Goal: Task Accomplishment & Management: Manage account settings

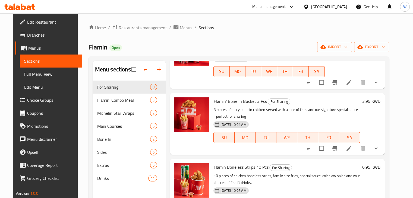
scroll to position [111, 0]
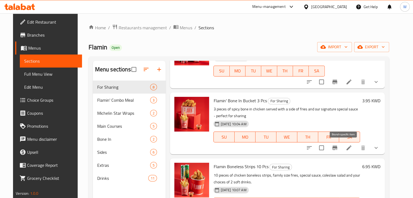
click at [341, 148] on button "Branch-specific-item" at bounding box center [334, 147] width 13 height 13
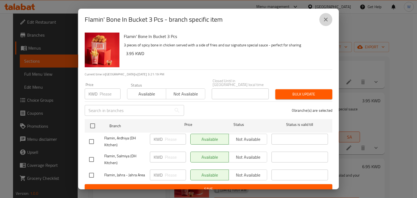
click at [325, 20] on icon "close" at bounding box center [325, 19] width 7 height 7
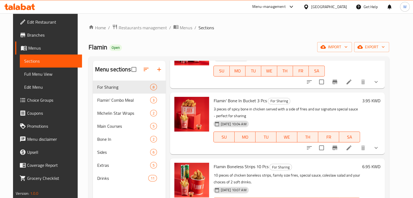
click at [239, 101] on span "Flamin' Bone In Bucket 3 Pcs" at bounding box center [239, 101] width 53 height 8
copy h6 "Flamin' Bone In Bucket 3 Pcs"
click at [352, 147] on icon at bounding box center [348, 148] width 7 height 7
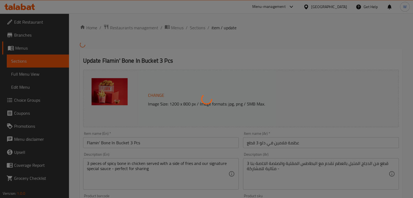
type input "اختيارك من المستوى الحار:"
type input "1"
type input "إختيارك من:"
type input "1"
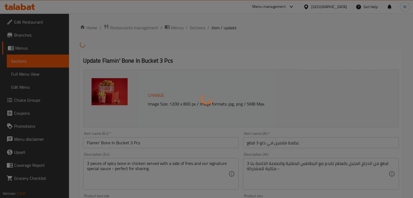
type input "1"
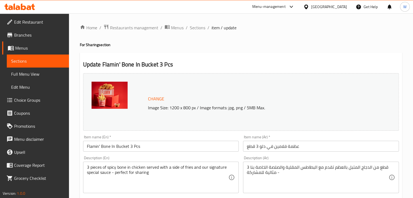
click at [292, 148] on input "عظمة فلامين في دلو 3 قطع" at bounding box center [321, 146] width 156 height 11
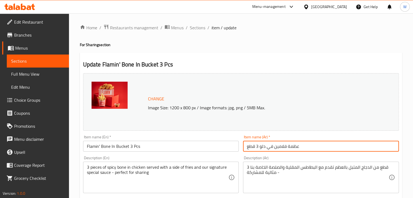
click at [292, 148] on input "عظمة فلامين في دلو 3 قطع" at bounding box center [321, 146] width 156 height 11
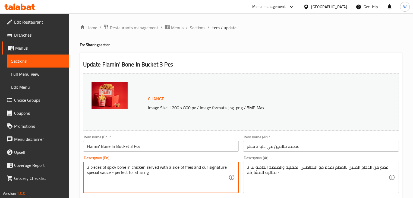
click at [125, 174] on textarea "3 pieces of spicy bone in chicken served with a side of fries and our signature…" at bounding box center [158, 178] width 142 height 26
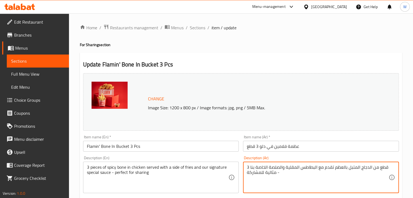
click at [262, 172] on textarea "3 قطع من الدجاج المتبل بالعظم تقدم مع البطاطس المقلية والصلصة الخاصة بنا - مثال…" at bounding box center [318, 178] width 142 height 26
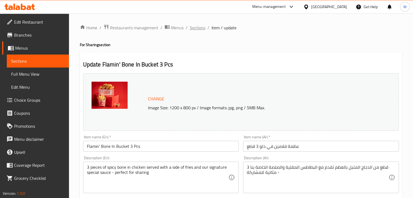
click at [199, 27] on span "Sections" at bounding box center [197, 27] width 15 height 7
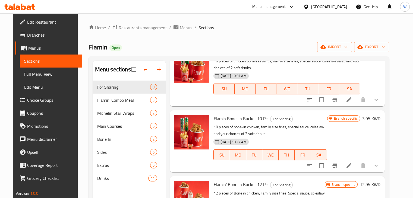
scroll to position [244, 0]
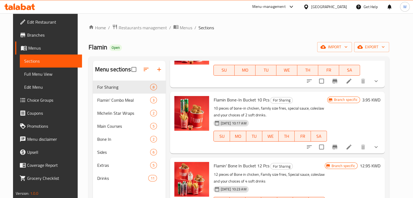
click at [352, 148] on icon at bounding box center [348, 147] width 7 height 7
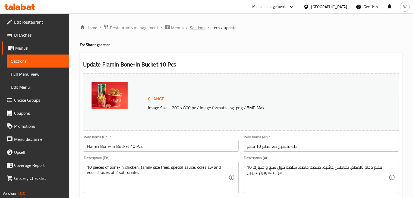
click at [201, 28] on span "Sections" at bounding box center [197, 27] width 15 height 7
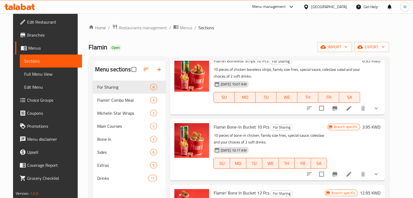
scroll to position [271, 0]
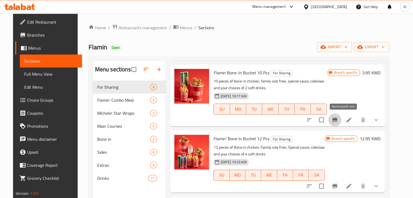
click at [337, 119] on icon "Branch-specific-item" at bounding box center [334, 120] width 5 height 4
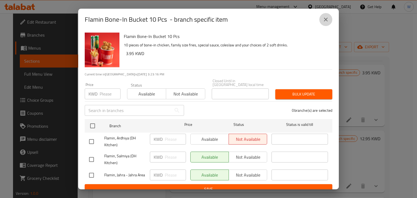
click at [328, 19] on icon "close" at bounding box center [325, 19] width 7 height 7
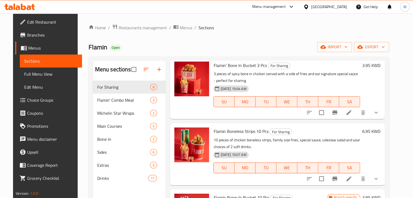
scroll to position [217, 0]
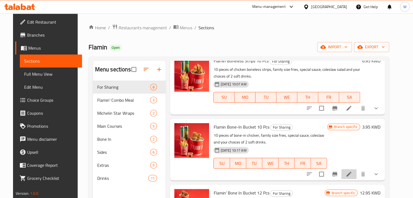
click at [351, 175] on icon at bounding box center [348, 174] width 5 height 5
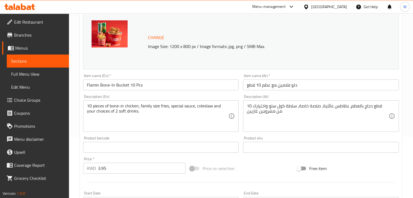
scroll to position [136, 0]
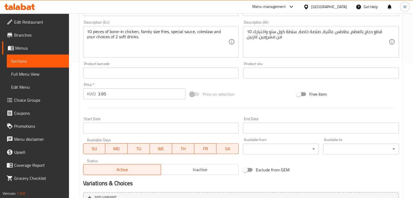
click at [99, 95] on input "3.95" at bounding box center [141, 93] width 87 height 11
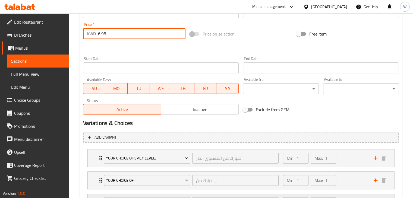
scroll to position [246, 0]
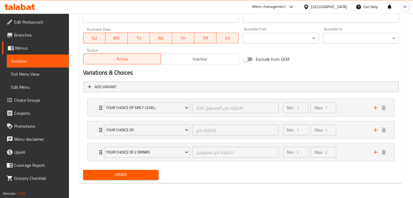
type input "6.95"
click at [115, 172] on span "Update" at bounding box center [120, 175] width 67 height 7
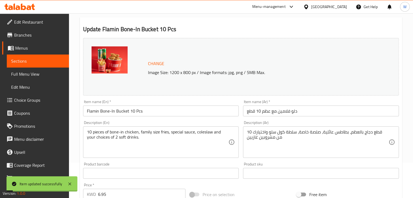
scroll to position [0, 0]
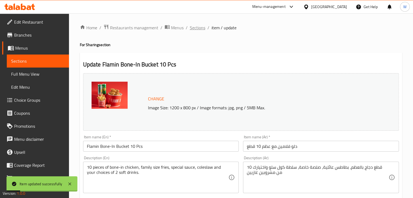
click at [199, 30] on span "Sections" at bounding box center [197, 27] width 15 height 7
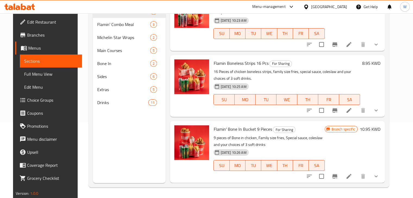
scroll to position [76, 0]
click at [352, 176] on icon at bounding box center [348, 176] width 7 height 7
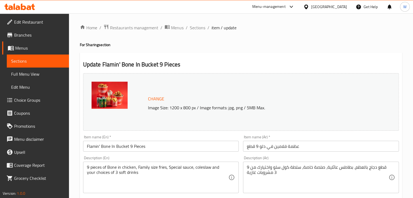
click at [122, 146] on input "Flamin' Bone In Bucket 9 Pieces" at bounding box center [161, 146] width 156 height 11
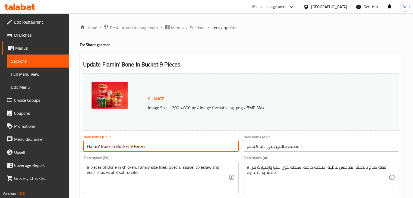
click at [122, 146] on input "Flamin' Bone In Bucket 9 Pieces" at bounding box center [161, 146] width 156 height 11
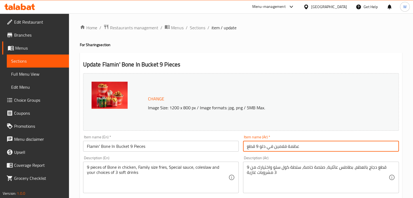
click at [284, 148] on input "عظمة فلامين في دلو 9 قطع" at bounding box center [321, 146] width 156 height 11
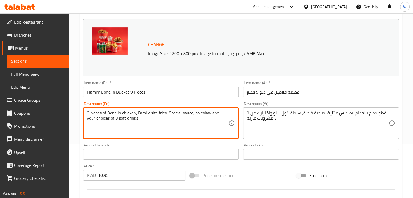
click at [121, 112] on textarea "9 pieces of Bone in chicken, Family size fries, Special sauce, coleslaw and you…" at bounding box center [158, 123] width 142 height 26
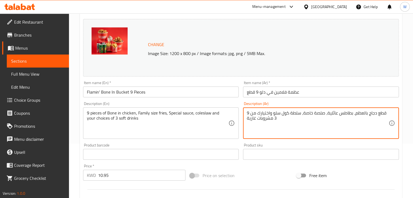
click at [266, 117] on textarea "9 قطع دجاج بالعظم، بطاطس عائلية، صلصة خاصة، سلطة كول سلو واختيارك من 3 مشروبات …" at bounding box center [318, 123] width 142 height 26
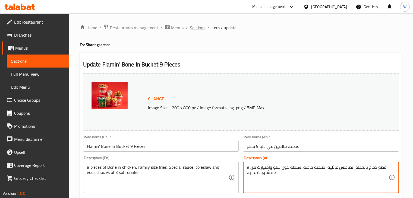
click at [196, 29] on span "Sections" at bounding box center [197, 27] width 15 height 7
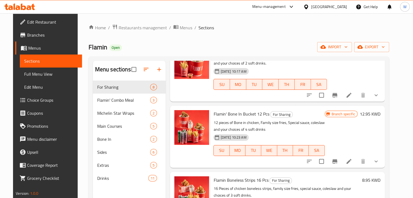
scroll to position [326, 0]
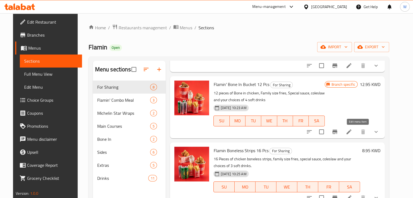
click at [352, 133] on icon at bounding box center [348, 132] width 7 height 7
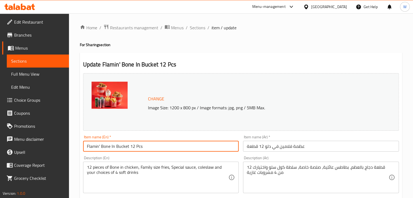
click at [132, 145] on input "Flamin' Bone In Bucket 12 Pcs" at bounding box center [161, 146] width 156 height 11
click at [265, 145] on input "عظمة فلامين في دلو 12 قطعة" at bounding box center [321, 146] width 156 height 11
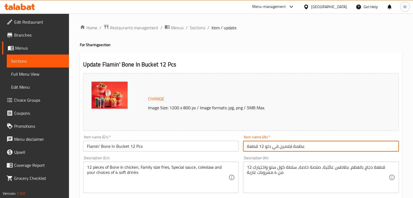
click at [265, 145] on input "عظمة فلامين في دلو 12 قطعة" at bounding box center [321, 146] width 156 height 11
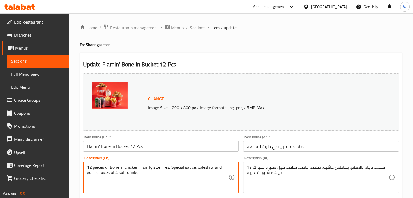
click at [116, 170] on textarea "12 pieces of Bone in chicken, Family size fries, Special sauce, coleslaw and yo…" at bounding box center [158, 178] width 142 height 26
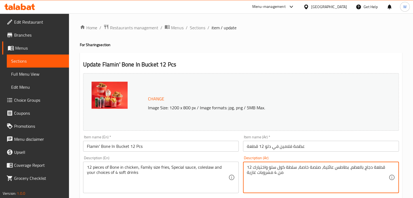
click at [267, 173] on textarea "12 قطعة دجاج بالعظم، بطاطس عائلية، صلصة خاصة، سلطة كول سلو واختيارك من 4 مشروبا…" at bounding box center [318, 178] width 142 height 26
click at [196, 28] on span "Sections" at bounding box center [197, 27] width 15 height 7
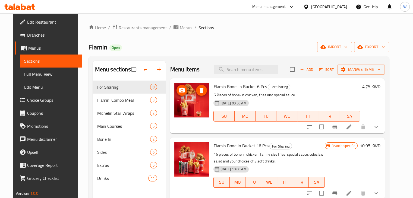
click at [180, 90] on icon "upload picture" at bounding box center [181, 90] width 5 height 5
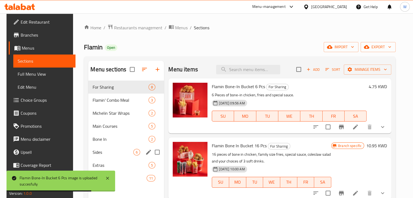
scroll to position [76, 0]
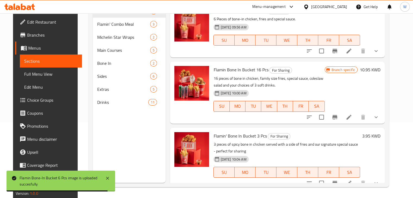
click at [34, 37] on span "Branches" at bounding box center [52, 35] width 50 height 7
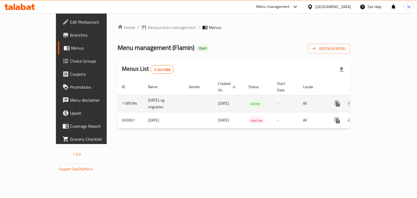
click at [380, 100] on icon "enhanced table" at bounding box center [376, 103] width 7 height 7
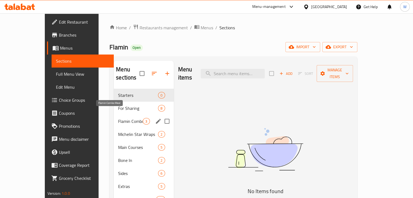
click at [120, 118] on span "Flamin Combo Meal" at bounding box center [130, 121] width 25 height 7
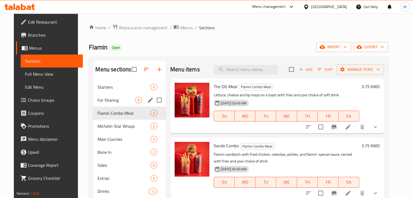
click at [119, 103] on span "For Sharing" at bounding box center [116, 100] width 38 height 7
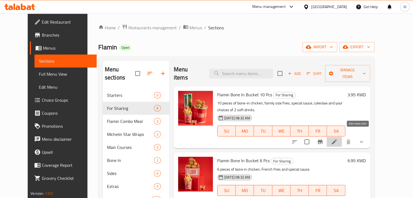
click at [337, 139] on icon at bounding box center [334, 142] width 7 height 7
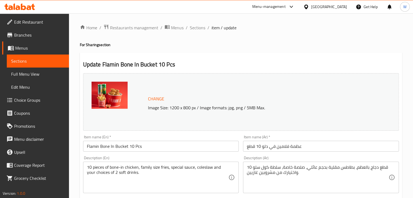
click at [140, 146] on input "Flamin Bone In Bucket 10 Pcs" at bounding box center [161, 146] width 156 height 11
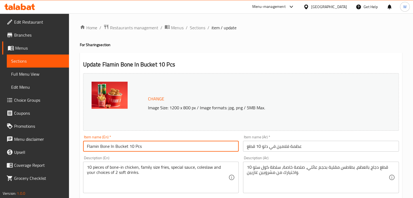
click at [140, 146] on input "Flamin Bone In Bucket 10 Pcs" at bounding box center [161, 146] width 156 height 11
paste input "' Bone In Bucket 3 Pcs"
type input "Flamin' Bone In Bucket 3 Pcs"
click at [276, 148] on input "عظمة فلامين في دلو 10 قطع" at bounding box center [321, 146] width 156 height 11
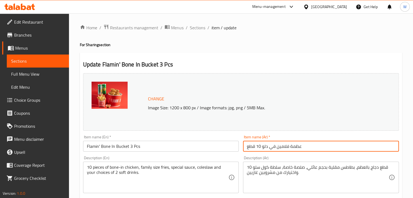
click at [276, 148] on input "عظمة فلامين في دلو 10 قطع" at bounding box center [321, 146] width 156 height 11
paste input "3"
type input "عظمة فلامين في دلو 3 قطع"
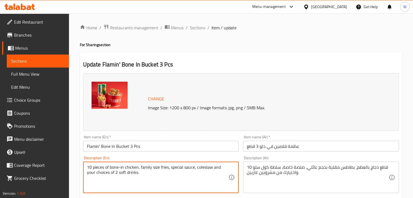
click at [134, 170] on textarea "10 pieces of bone-in chicken, family size fries, special sauce, coleslaw and yo…" at bounding box center [158, 178] width 142 height 26
paste textarea "3 pieces of spicy bone in chicken served with a side of fries and our signature…"
type textarea "3 pieces of spicy bone in chicken served with a side of fries and our signature…"
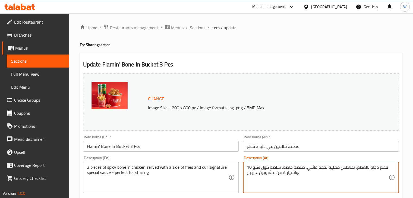
click at [286, 171] on textarea "10 قطع دجاج بالعظم، بطاطس مقلية بحجم عائلي، صلصة خاصة، سلطة كول سلو واختيارك من…" at bounding box center [318, 178] width 142 height 26
paste textarea "3 قطع من الدجاج المتبل بالعظم تقدم مع البطاطس المقلية والصلصة الخاصة بنا - مثال…"
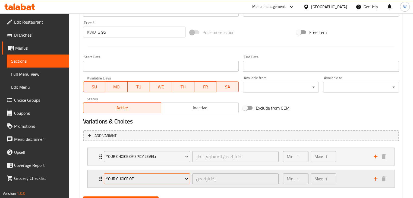
scroll to position [224, 0]
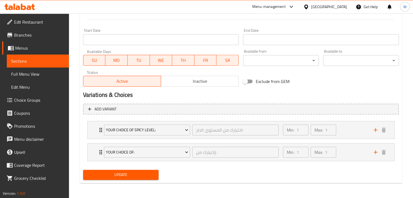
type textarea "3 قطع من الدجاج المتبل بالعظم تقدم مع البطاطس المقلية والصلصة الخاصة بنا - مثال…"
click at [121, 177] on span "Update" at bounding box center [120, 175] width 67 height 7
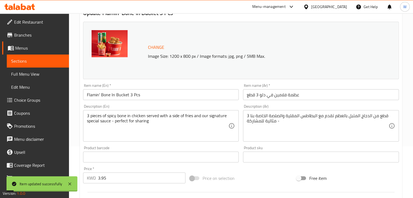
scroll to position [0, 0]
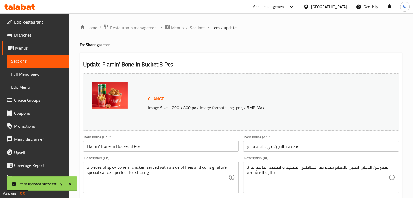
click at [196, 28] on span "Sections" at bounding box center [197, 27] width 15 height 7
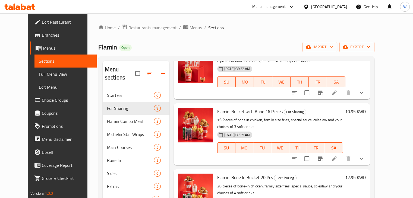
scroll to position [109, 0]
click at [337, 156] on icon at bounding box center [334, 158] width 5 height 5
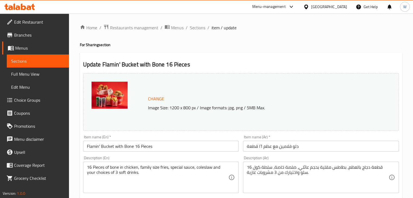
click at [132, 149] on input "Flamin' Bucket with Bone 16 Pieces" at bounding box center [161, 146] width 156 height 11
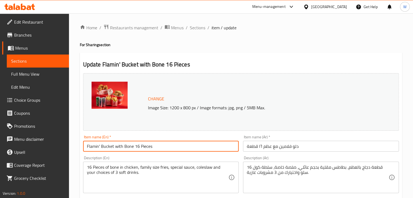
click at [132, 149] on input "Flamin' Bucket with Bone 16 Pieces" at bounding box center [161, 146] width 156 height 11
paste input "one In Bucket 9"
type input "Flamin' Bone In Bucket 9 Pieces"
click at [274, 148] on input "دلو فلامين مع عظم ١٦ قطعة" at bounding box center [321, 146] width 156 height 11
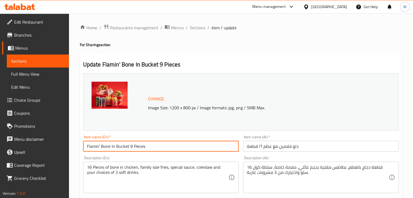
click at [274, 148] on input "دلو فلامين مع عظم ١٦ قطعة" at bounding box center [321, 146] width 156 height 11
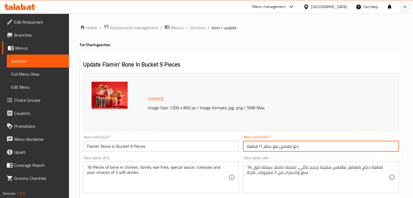
click at [274, 148] on input "دلو فلامين مع عظم ١٦ قطعة" at bounding box center [321, 146] width 156 height 11
paste input "ظمة فلامين في دلو 9 قطع"
type input "عظمة فلامين في دلو 9 قطع"
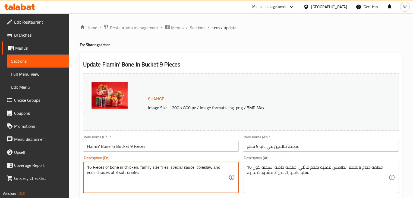
click at [126, 170] on textarea "16 Pieces of bone in chicken, family size fries, special sauce, coleslaw and yo…" at bounding box center [158, 178] width 142 height 26
paste textarea "9 pieces of Bone in chicken, Family size fries, Special sauce, coleslaw and you…"
type textarea "9 pieces of Bone in chicken, Family size fries, Special sauce, coleslaw and you…"
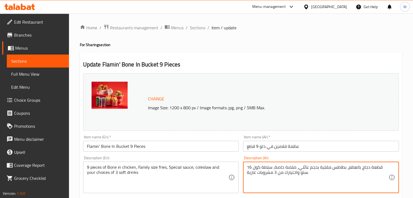
click at [272, 167] on textarea "16 قطعة دجاج بالعظم، بطاطس مقلية بحجم عائلي، صلصة خاصة، سلطة كول سلو واختيارك م…" at bounding box center [318, 178] width 142 height 26
paste textarea "9 قطع دجاج بالعظم، بطاطس عائلية، صلصة خاصة، سلطة كول سلو واختيارك من 3 مشروبات …"
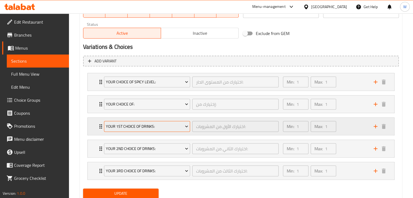
scroll to position [291, 0]
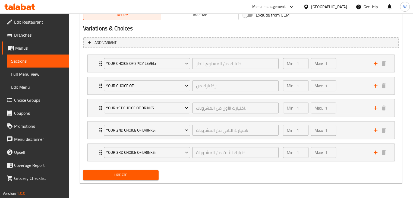
type textarea "9 قطع دجاج بالعظم، بطاطس عائلية، صلصة خاصة، سلطة كول سلو واختيارك من 3 مشروبات …"
click at [130, 173] on span "Update" at bounding box center [120, 175] width 67 height 7
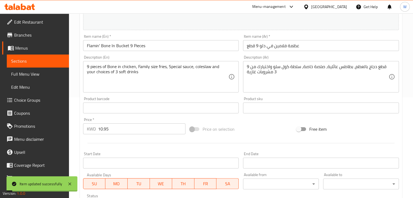
scroll to position [0, 0]
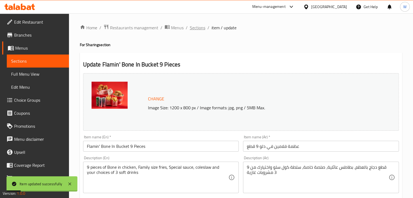
click at [195, 27] on span "Sections" at bounding box center [197, 27] width 15 height 7
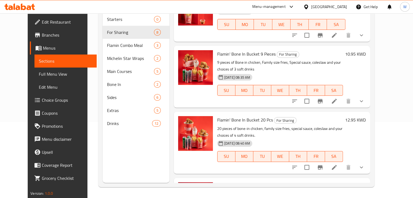
scroll to position [113, 0]
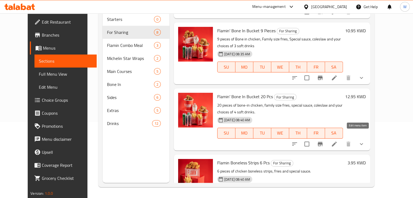
click at [337, 141] on icon at bounding box center [334, 144] width 7 height 7
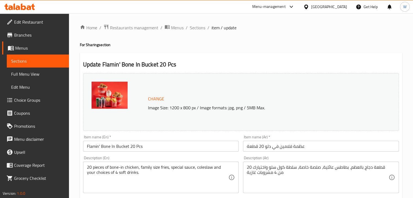
click at [131, 145] on input "Flamin' Bone In Bucket 20 Pcs" at bounding box center [161, 146] width 156 height 11
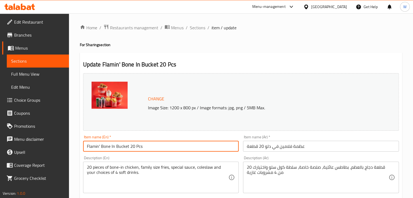
click at [131, 145] on input "Flamin' Bone In Bucket 20 Pcs" at bounding box center [161, 146] width 156 height 11
paste input "12 Pcs"
type input "Flamin' Bone In Bucket 12 Pcs"
click at [275, 149] on input "عظمة فلامين في دلو 20 قطعة" at bounding box center [321, 146] width 156 height 11
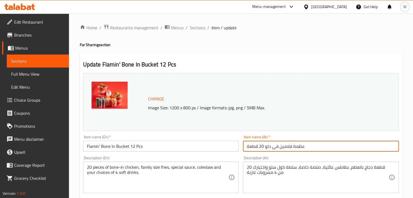
click at [275, 149] on input "عظمة فلامين في دلو 20 قطعة" at bounding box center [321, 146] width 156 height 11
paste input "12"
type input "عظمة فلامين في دلو 12 قطعة"
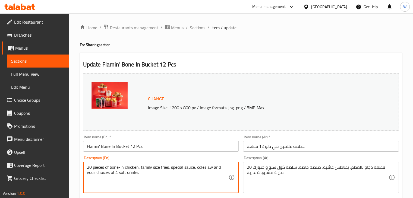
click at [145, 170] on textarea "20 pieces of bone-in chicken, family size fries, special sauce, coleslaw and yo…" at bounding box center [158, 178] width 142 height 26
paste textarea "12 pieces of Bone in chicken, Family size fries, Special sauce, coleslaw and yo…"
type textarea "12 pieces of Bone in chicken, Family size fries, Special sauce, coleslaw and yo…"
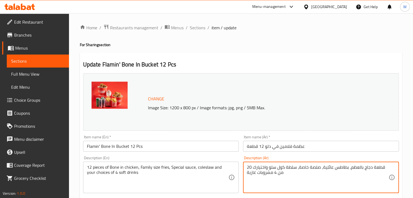
click at [275, 170] on textarea "20 قطعة دجاج بالعظم، بطاطس عائلية، صلصة خاصة، سلطة كول سلو واختيارك من 4 مشروبا…" at bounding box center [318, 178] width 142 height 26
paste textarea "12 قطعة دجاج بالعظم، بطاطس عائلية، صلصة خاصة، سلطة كول سلو واختيارك من 4 مشروبا…"
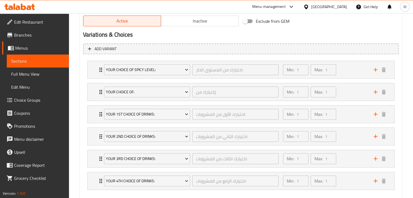
scroll to position [313, 0]
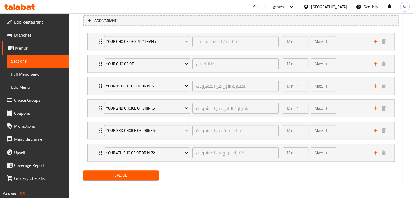
type textarea "12 قطعة دجاج بالعظم، بطاطس عائلية، صلصة خاصة، سلطة كول سلو واختيارك من 4 مشروبا…"
click at [136, 175] on span "Update" at bounding box center [120, 175] width 67 height 7
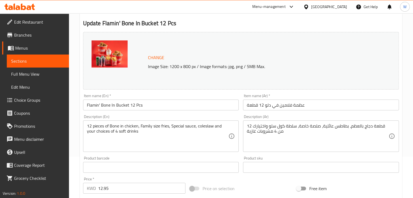
scroll to position [0, 0]
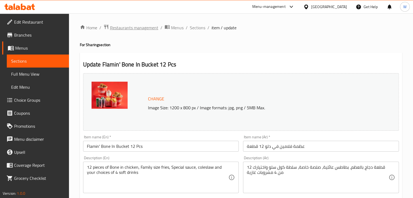
click at [148, 30] on span "Restaurants management" at bounding box center [134, 27] width 48 height 7
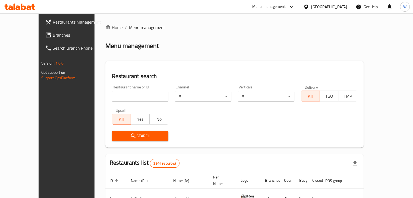
click at [121, 91] on input "search" at bounding box center [140, 96] width 56 height 11
type input "flamin"
click button "Search" at bounding box center [140, 136] width 56 height 10
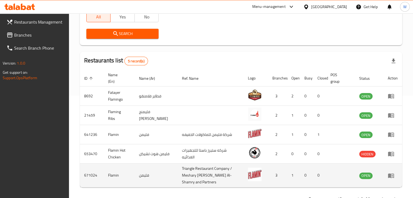
scroll to position [120, 0]
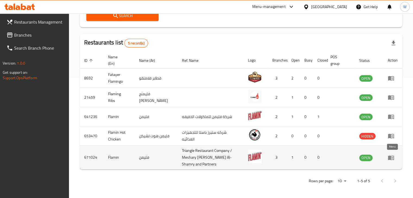
click at [391, 156] on icon "enhanced table" at bounding box center [391, 157] width 7 height 7
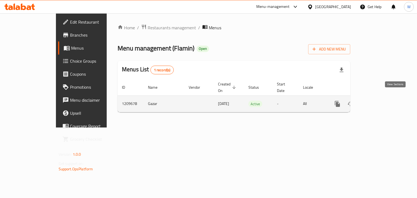
click at [383, 97] on link "enhanced table" at bounding box center [376, 103] width 13 height 13
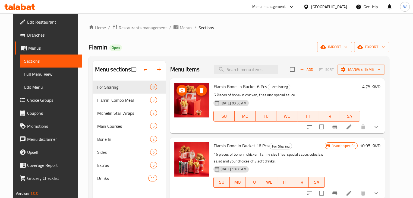
drag, startPoint x: 191, startPoint y: 96, endPoint x: 179, endPoint y: 91, distance: 12.5
click at [179, 91] on icon "upload picture" at bounding box center [182, 90] width 7 height 7
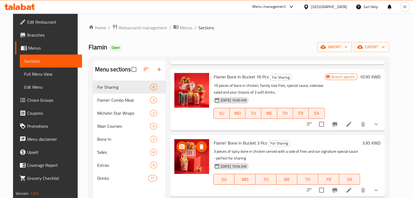
scroll to position [109, 0]
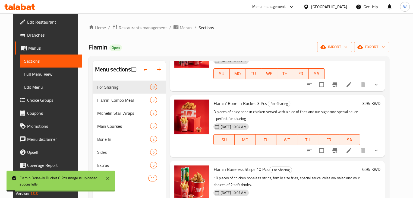
click at [42, 24] on span "Edit Restaurant" at bounding box center [52, 22] width 50 height 7
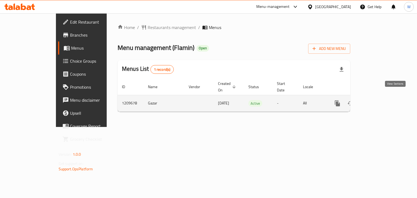
click at [383, 100] on link "enhanced table" at bounding box center [376, 103] width 13 height 13
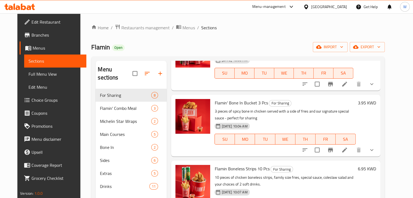
scroll to position [109, 0]
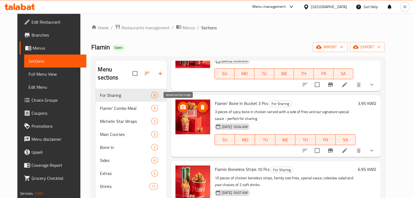
click at [180, 107] on icon "upload picture" at bounding box center [183, 107] width 7 height 7
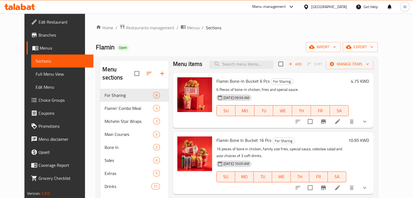
scroll to position [0, 0]
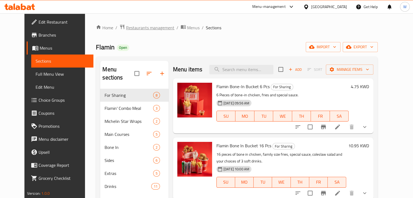
click at [137, 28] on span "Restaurants management" at bounding box center [150, 27] width 48 height 7
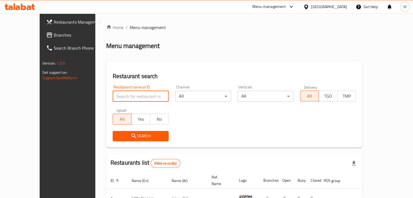
click at [142, 97] on input "search" at bounding box center [141, 96] width 56 height 11
type input "flamin"
click button "Search" at bounding box center [141, 136] width 56 height 10
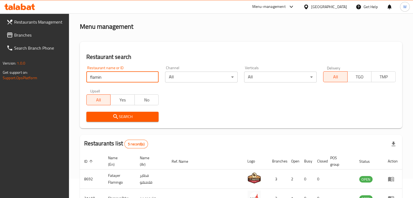
scroll to position [118, 0]
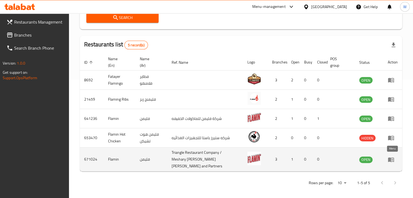
click at [393, 159] on icon "enhanced table" at bounding box center [391, 159] width 6 height 5
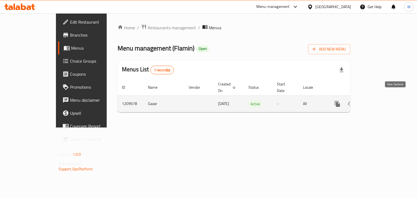
click at [379, 102] on icon "enhanced table" at bounding box center [376, 104] width 5 height 5
click at [380, 100] on icon "enhanced table" at bounding box center [376, 103] width 7 height 7
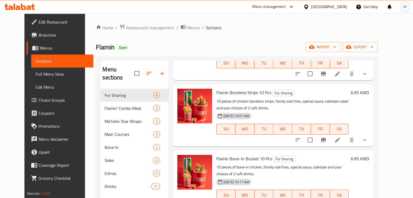
scroll to position [136, 0]
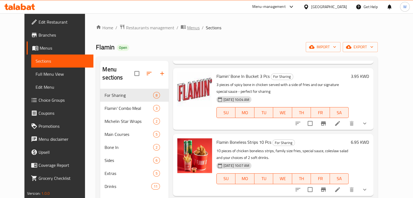
click at [187, 30] on span "Menus" at bounding box center [193, 27] width 12 height 7
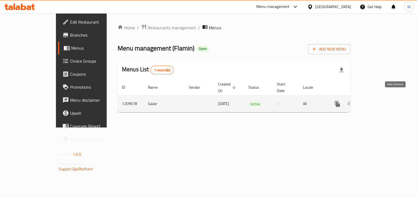
click at [379, 102] on icon "enhanced table" at bounding box center [376, 104] width 5 height 5
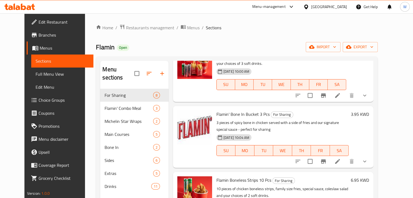
scroll to position [66, 0]
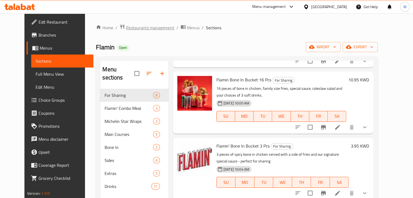
click at [126, 30] on span "Restaurants management" at bounding box center [150, 27] width 48 height 7
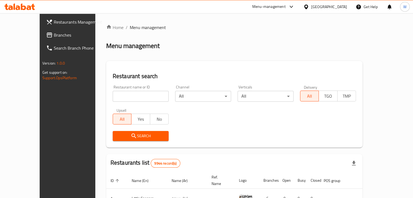
click at [133, 97] on input "search" at bounding box center [141, 96] width 56 height 11
type input "now"
click button "Search" at bounding box center [141, 136] width 56 height 10
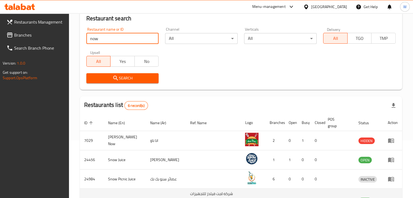
scroll to position [122, 0]
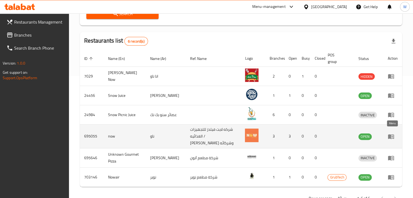
click at [391, 134] on icon "enhanced table" at bounding box center [391, 136] width 7 height 7
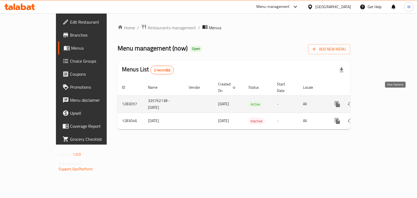
click at [380, 101] on icon "enhanced table" at bounding box center [376, 104] width 7 height 7
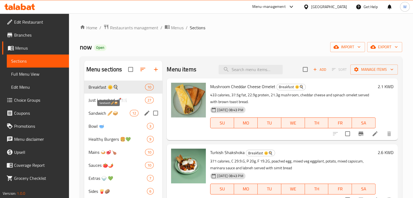
click at [117, 112] on span "Sandwich 🥖🥪" at bounding box center [109, 113] width 42 height 7
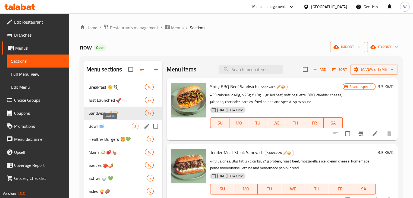
click at [122, 123] on span "Bowl 🥣" at bounding box center [109, 126] width 43 height 7
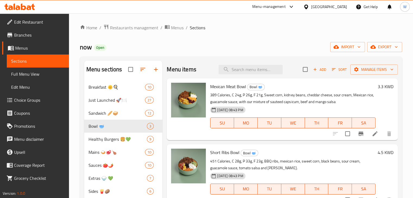
click at [121, 49] on div "now Open import export" at bounding box center [241, 47] width 322 height 10
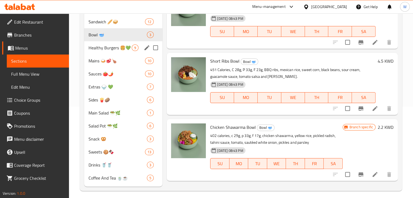
scroll to position [95, 0]
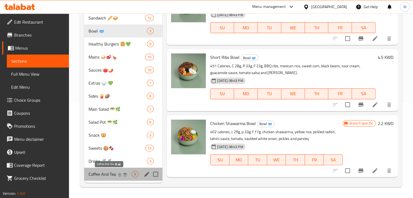
click at [116, 173] on span "Coffee And Tea 🍵☕" at bounding box center [109, 174] width 43 height 7
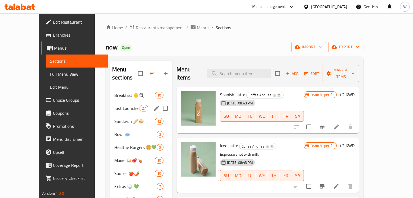
click at [116, 92] on span "Breakfast 🌞🍳" at bounding box center [134, 95] width 40 height 7
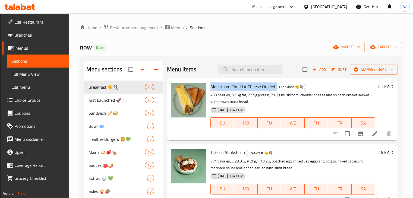
copy h6 "Mushroom Cheddar Cheese Omelet"
drag, startPoint x: 210, startPoint y: 85, endPoint x: 275, endPoint y: 89, distance: 65.3
click at [275, 89] on h6 "Mushroom Cheddar Cheese Omelet Breakfast 🌞🍳" at bounding box center [292, 87] width 165 height 8
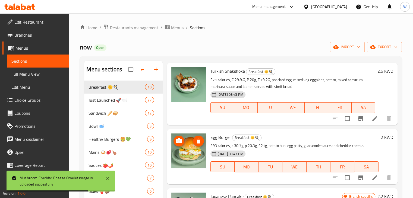
scroll to position [54, 0]
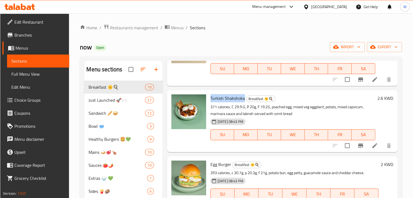
copy span "Turkish Shakshoka"
drag, startPoint x: 211, startPoint y: 96, endPoint x: 243, endPoint y: 98, distance: 32.6
click at [243, 98] on span "Turkish Shakshoka" at bounding box center [227, 98] width 34 height 8
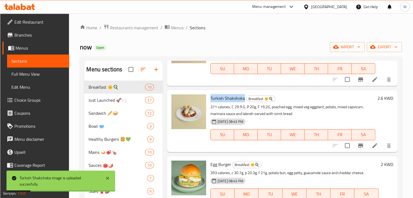
scroll to position [109, 0]
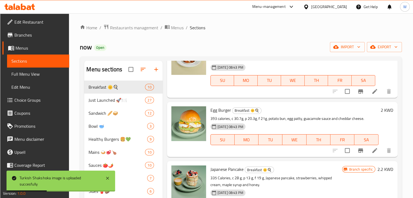
click at [215, 108] on span "Egg Burger" at bounding box center [220, 110] width 21 height 8
copy h6 "Egg Burger"
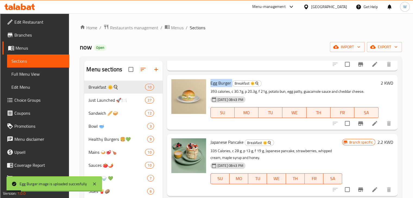
scroll to position [163, 0]
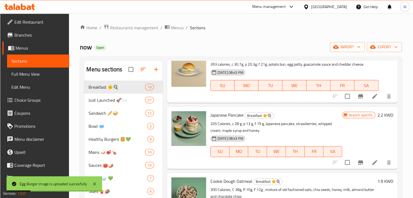
click at [214, 117] on span "Japanese Pancake" at bounding box center [226, 115] width 33 height 8
copy h6 "Japanese Pancake"
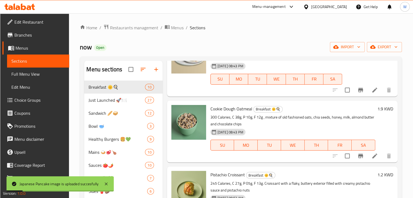
scroll to position [244, 0]
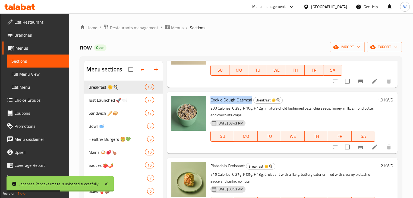
drag, startPoint x: 211, startPoint y: 99, endPoint x: 252, endPoint y: 96, distance: 41.3
click at [252, 96] on h6 "Cookie Dough Oatmeal Breakfast 🌞🍳" at bounding box center [292, 100] width 165 height 8
copy span "Cookie Dough Oatmeal"
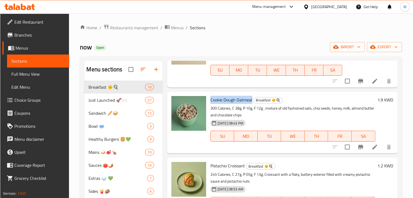
copy span "Cookie Dough Oatmeal"
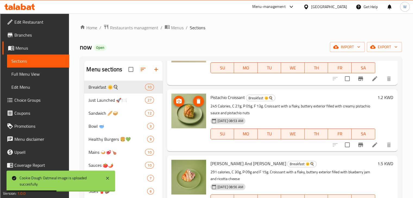
scroll to position [326, 0]
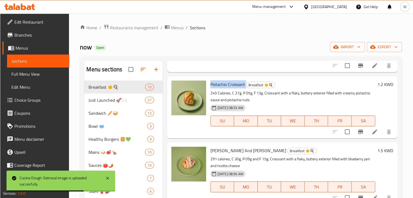
copy h6 "Pistachio Croissant"
drag, startPoint x: 210, startPoint y: 83, endPoint x: 246, endPoint y: 82, distance: 36.4
click at [246, 82] on div "Pistachio Croissant Breakfast 🌞🍳 245 Calories, C 27g, P 05g, F 13g. Croissant w…" at bounding box center [292, 107] width 169 height 58
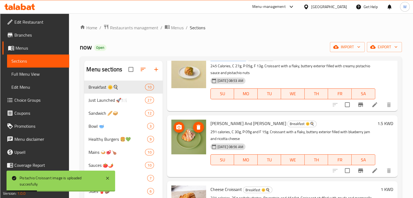
scroll to position [380, 0]
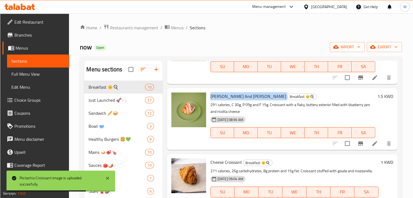
drag, startPoint x: 210, startPoint y: 96, endPoint x: 261, endPoint y: 94, distance: 51.1
click at [261, 94] on div "Berry And Ricotta Croissant Breakfast 🌞🍳 291 calories, C 30g, P 09g and F 15g. …" at bounding box center [292, 119] width 169 height 58
copy h6 "[PERSON_NAME] And [PERSON_NAME]"
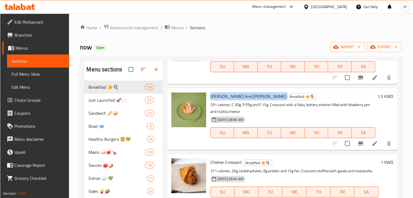
copy h6 "[PERSON_NAME] And [PERSON_NAME]"
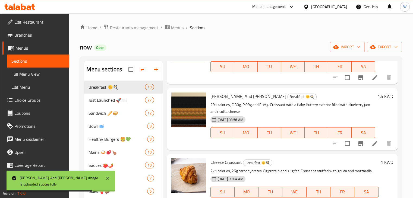
click at [226, 161] on span "Cheese Croissant" at bounding box center [225, 162] width 31 height 8
copy h6 "Cheese Croissant"
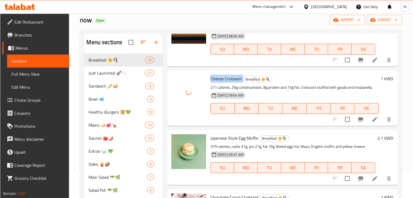
scroll to position [81, 0]
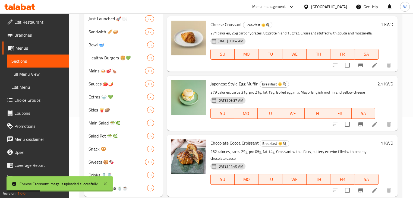
click at [230, 83] on span "Japenese Style Egg Muffin" at bounding box center [234, 84] width 48 height 8
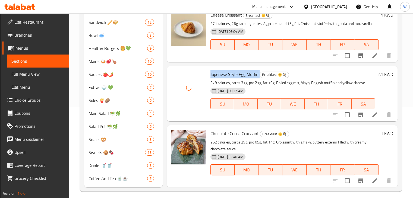
scroll to position [95, 0]
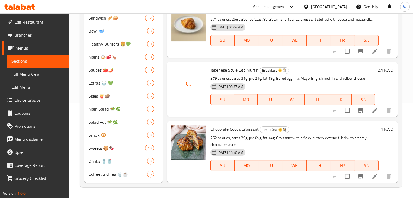
click at [220, 129] on span "Chocolate Cocoa Croissant" at bounding box center [234, 129] width 48 height 8
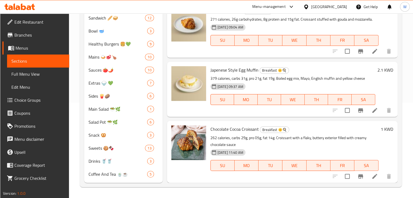
click at [167, 128] on div "Chocolate Cocoa Croissant Breakfast 🌞🍳 262 calories, carbs 29g, pro 05g, fat 14…" at bounding box center [282, 152] width 230 height 62
drag, startPoint x: 230, startPoint y: 131, endPoint x: 241, endPoint y: 129, distance: 11.5
click at [241, 129] on span "Chocolate Cocoa Croissant" at bounding box center [234, 129] width 48 height 8
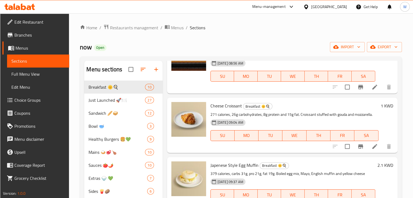
scroll to position [301, 0]
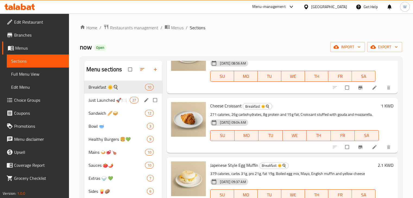
click at [116, 104] on div "Just Launched 🚀🍽️ 27" at bounding box center [123, 100] width 78 height 13
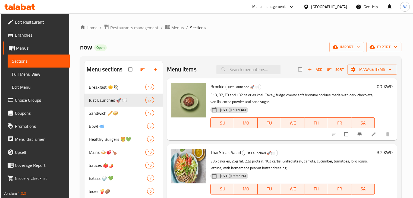
click at [215, 87] on span "Brookie" at bounding box center [217, 87] width 14 height 8
copy h6 "Brookie"
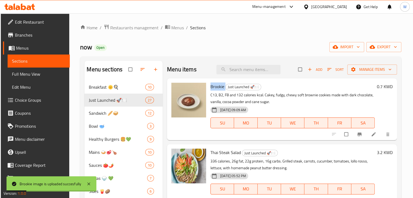
scroll to position [54, 0]
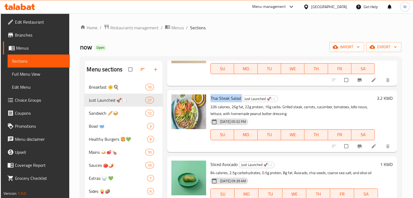
drag, startPoint x: 210, startPoint y: 97, endPoint x: 240, endPoint y: 97, distance: 30.9
click at [240, 97] on div "Thai Steak Salad Just Launched 🚀🍽️ 336 calories, 26g fat, 22g protein, 16g carb…" at bounding box center [292, 121] width 169 height 58
copy h6 "Thai Steak Salad"
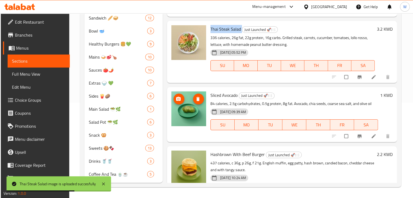
scroll to position [0, 0]
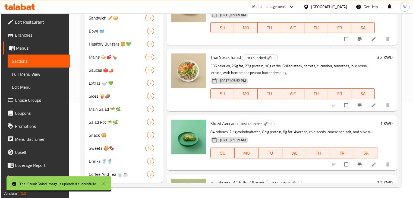
click at [217, 122] on span "Sliced Avocado" at bounding box center [223, 123] width 27 height 8
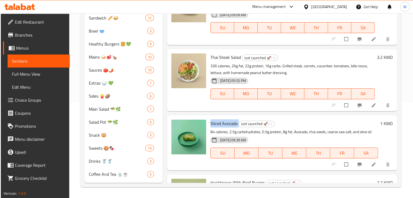
click at [217, 122] on span "Sliced Avocado" at bounding box center [223, 123] width 27 height 8
copy h6 "Sliced Avocado"
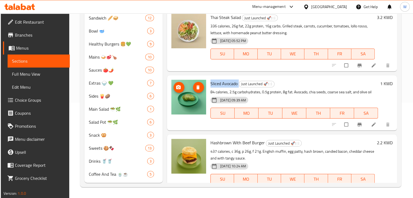
scroll to position [81, 0]
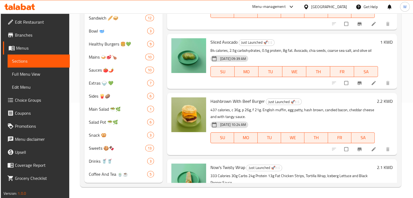
click at [217, 102] on span "Hashbrown With Beef Burger" at bounding box center [237, 101] width 54 height 8
copy h6 "Hashbrown With Beef Burger"
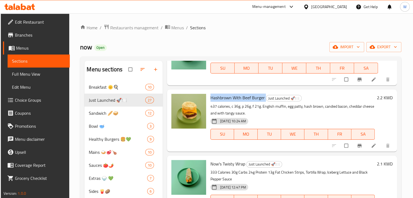
scroll to position [0, 0]
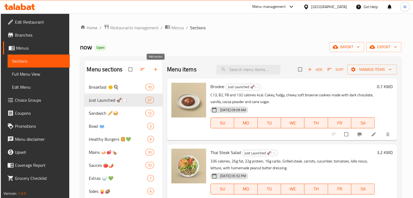
click at [158, 74] on button "button" at bounding box center [156, 70] width 13 height 12
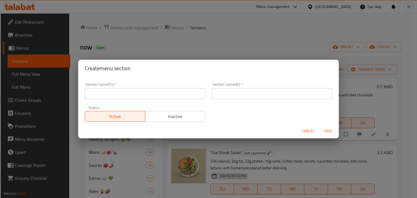
click at [309, 128] on span "Cancel" at bounding box center [308, 131] width 13 height 7
